Goal: Task Accomplishment & Management: Manage account settings

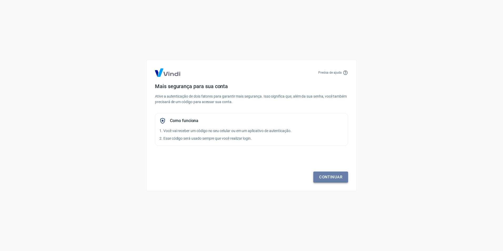
click at [329, 176] on link "Continuar" at bounding box center [330, 177] width 35 height 11
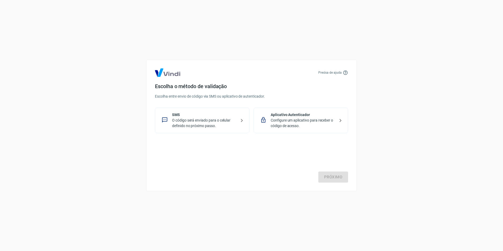
click at [199, 124] on p "O código será enviado para o celular definido no próximo passo." at bounding box center [204, 123] width 64 height 11
click at [336, 175] on link "Próximo" at bounding box center [333, 177] width 30 height 11
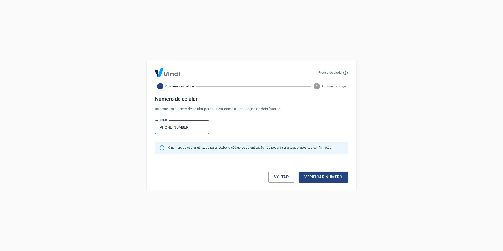
type input "(11) 99806-7396"
click at [334, 179] on button "Verificar número" at bounding box center [323, 177] width 49 height 11
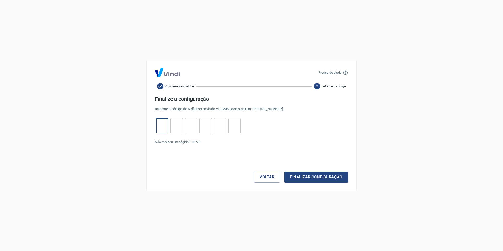
click at [160, 126] on input "tel" at bounding box center [162, 125] width 12 height 11
type input "9"
type input "7"
type input "2"
type input "7"
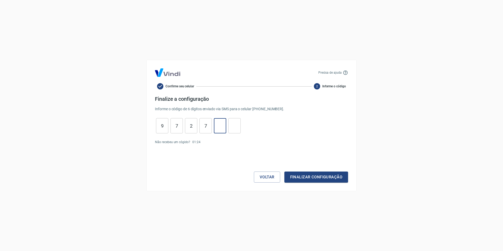
type input "9"
type input "5"
click at [324, 178] on button "Finalizar configuração" at bounding box center [316, 177] width 64 height 11
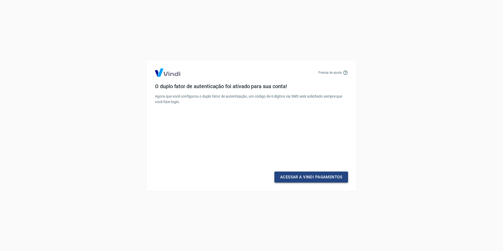
click at [307, 179] on link "Acessar a Vindi Pagamentos" at bounding box center [311, 177] width 74 height 11
